Goal: Book appointment/travel/reservation

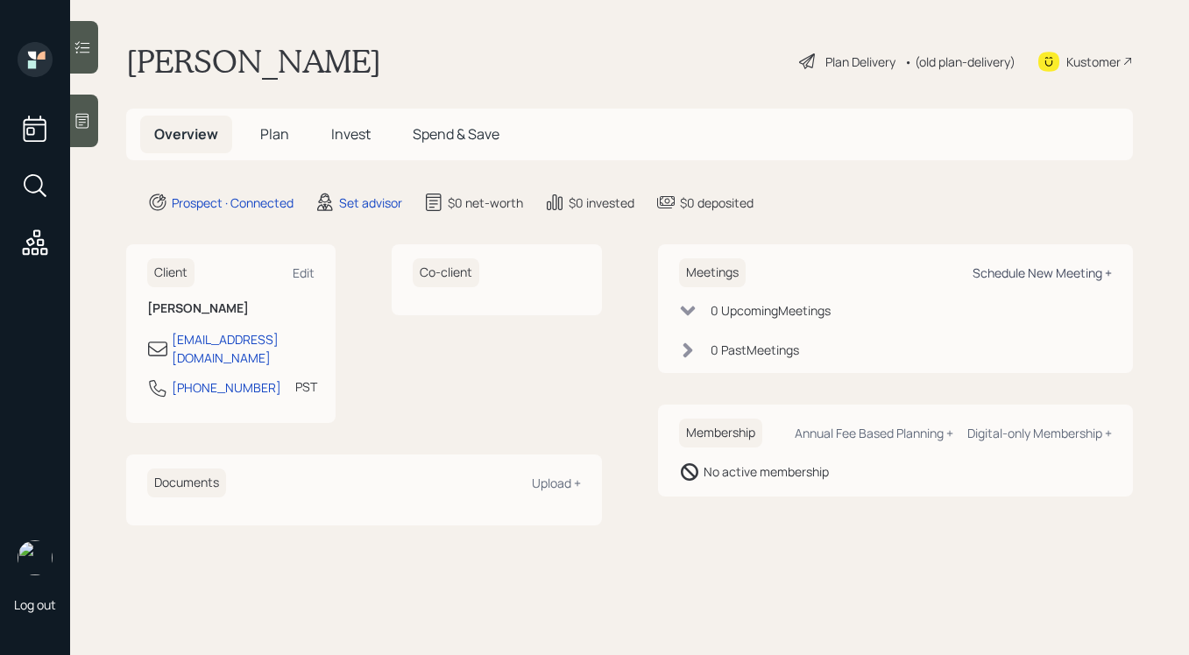
click at [1050, 272] on div "Schedule New Meeting +" at bounding box center [1041, 273] width 139 height 17
select select "round-[PERSON_NAME]"
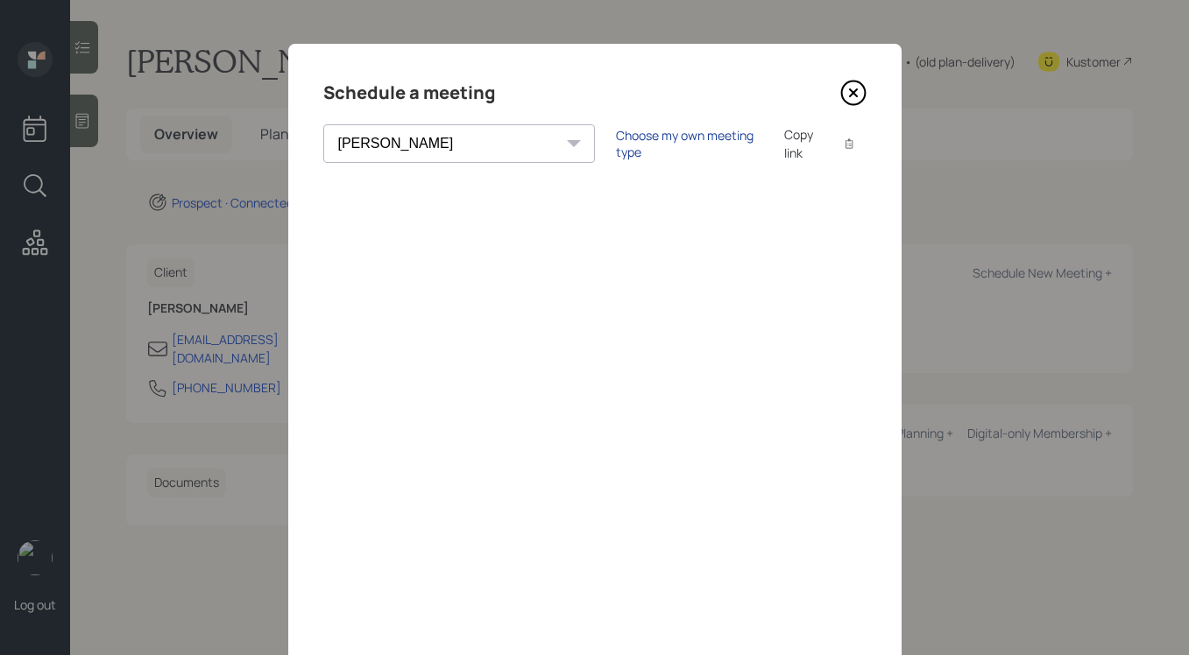
click at [616, 141] on div "Choose my own meeting type" at bounding box center [689, 143] width 147 height 33
click at [853, 92] on icon at bounding box center [852, 92] width 7 height 7
